Goal: Check status

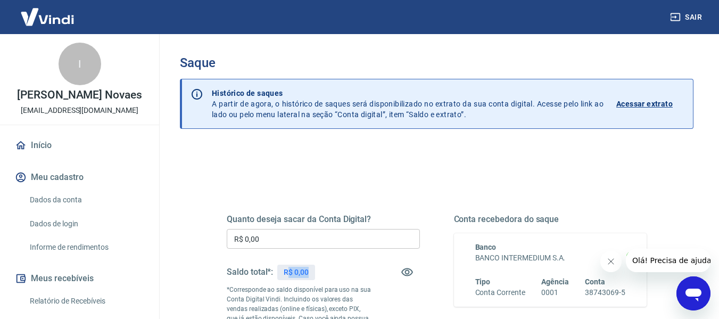
drag, startPoint x: 327, startPoint y: 275, endPoint x: 291, endPoint y: 275, distance: 36.7
click at [291, 275] on div "Saldo total*: R$ 0,00" at bounding box center [323, 272] width 193 height 26
click at [340, 268] on div "Saldo total*: R$ 0,00" at bounding box center [323, 272] width 193 height 26
drag, startPoint x: 324, startPoint y: 267, endPoint x: 273, endPoint y: 276, distance: 51.8
click at [270, 275] on div "Saldo total*: R$ 0,00" at bounding box center [323, 272] width 193 height 26
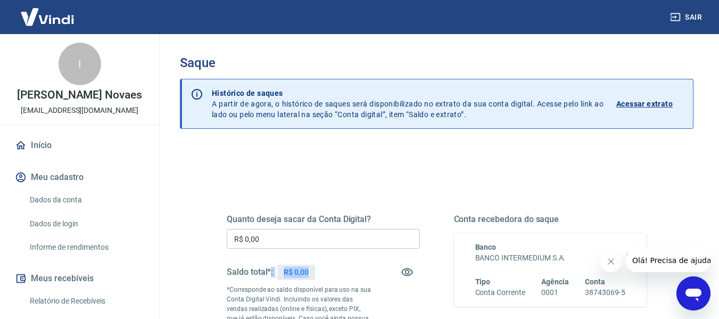
click at [341, 270] on div "Saldo total*: R$ 0,00" at bounding box center [323, 272] width 193 height 26
